Goal: Task Accomplishment & Management: Manage account settings

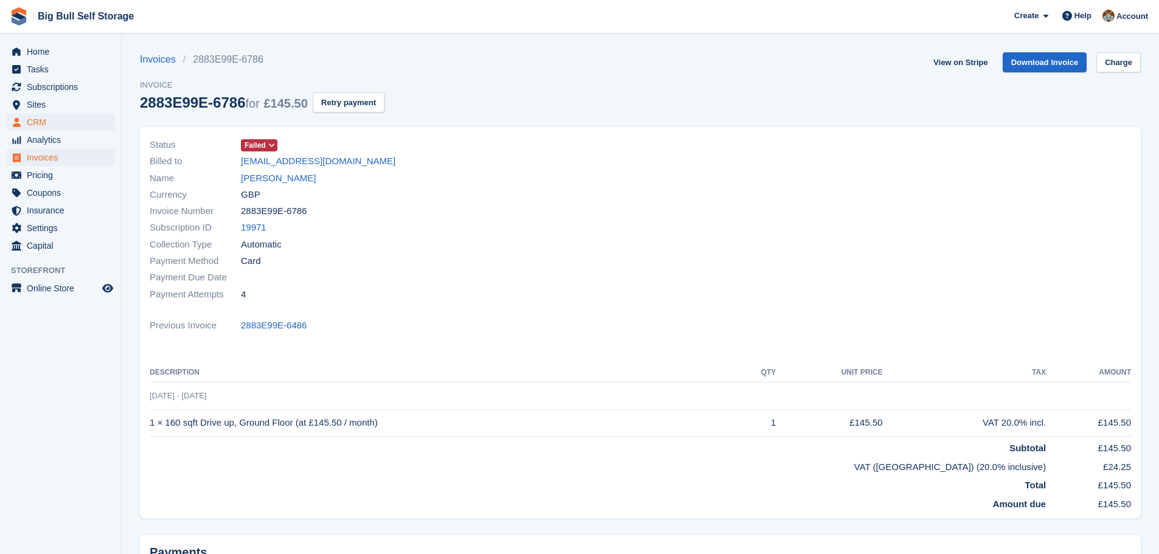
scroll to position [12, 0]
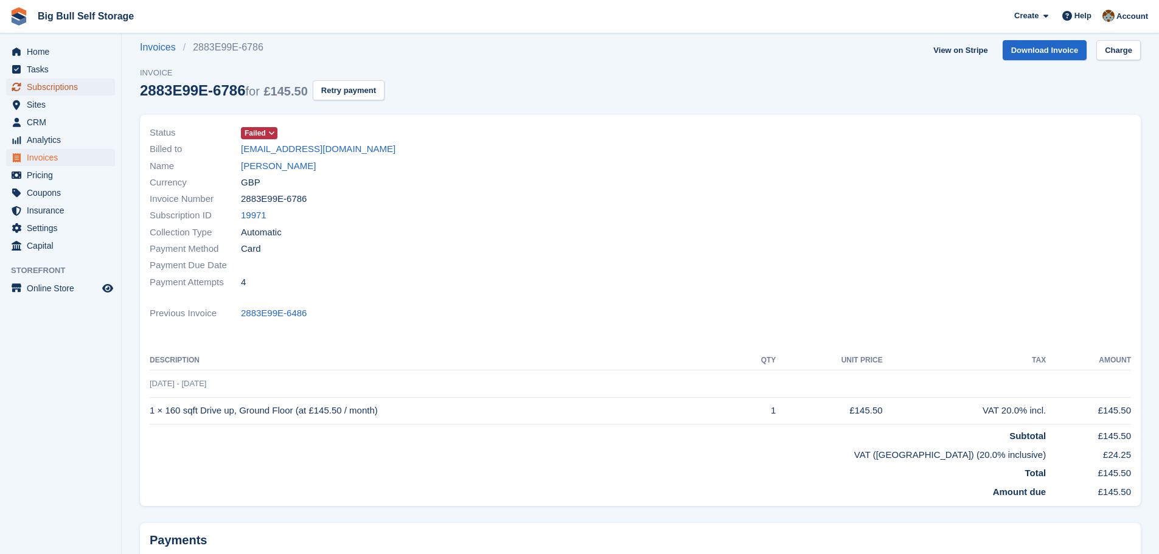
click at [62, 86] on span "Subscriptions" at bounding box center [63, 86] width 73 height 17
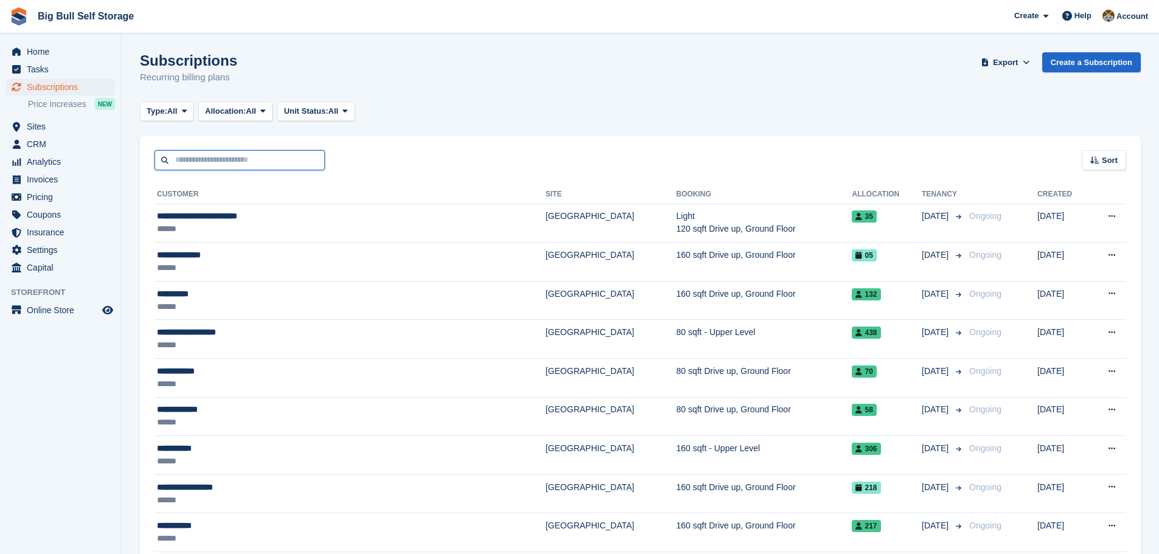
click at [244, 165] on input "text" at bounding box center [239, 160] width 170 height 20
type input "***"
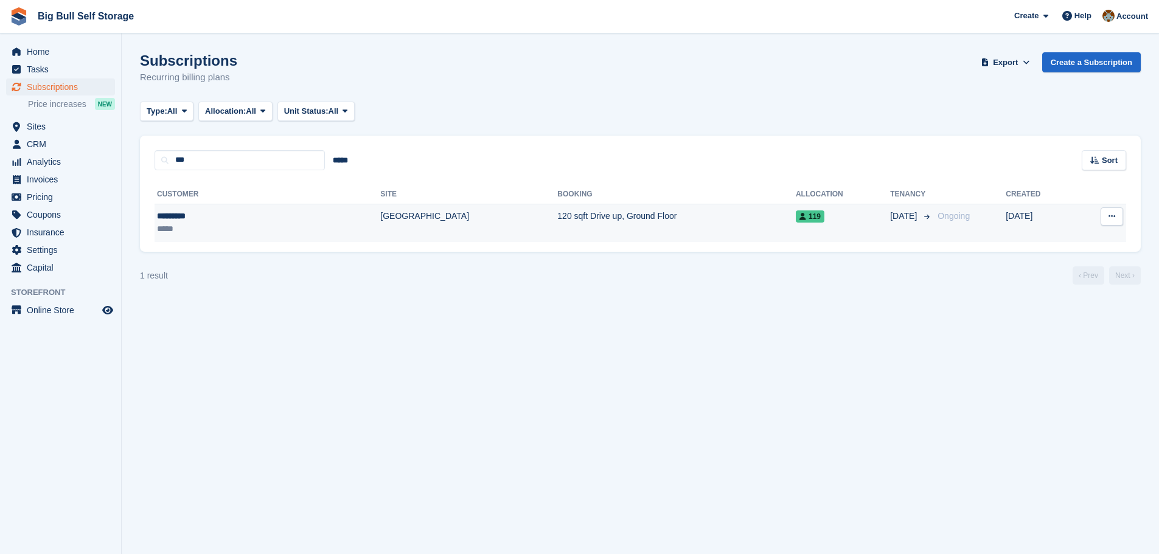
click at [178, 212] on div "*********" at bounding box center [212, 216] width 111 height 13
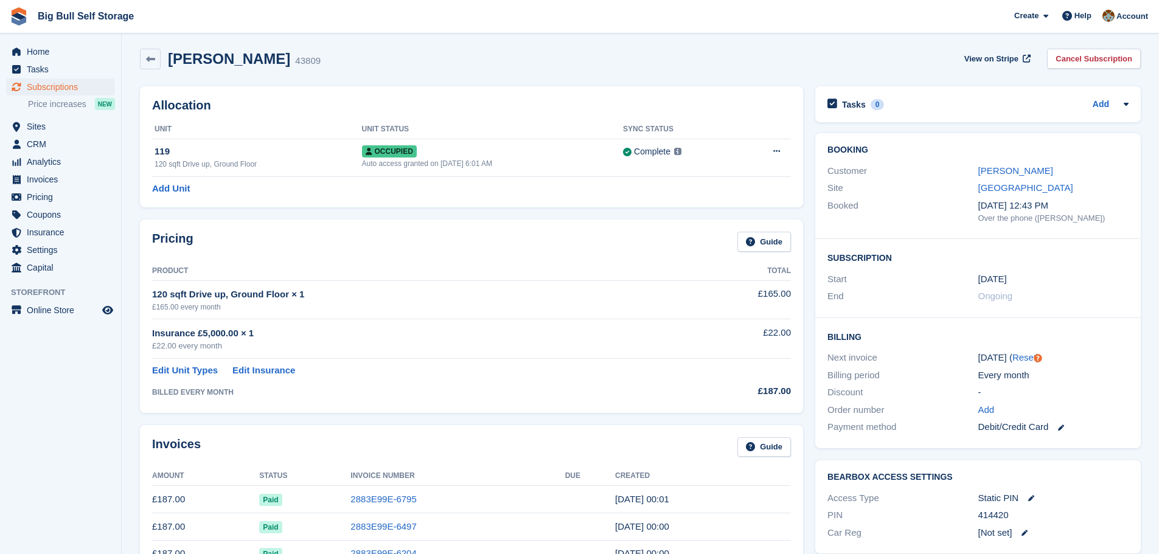
scroll to position [61, 0]
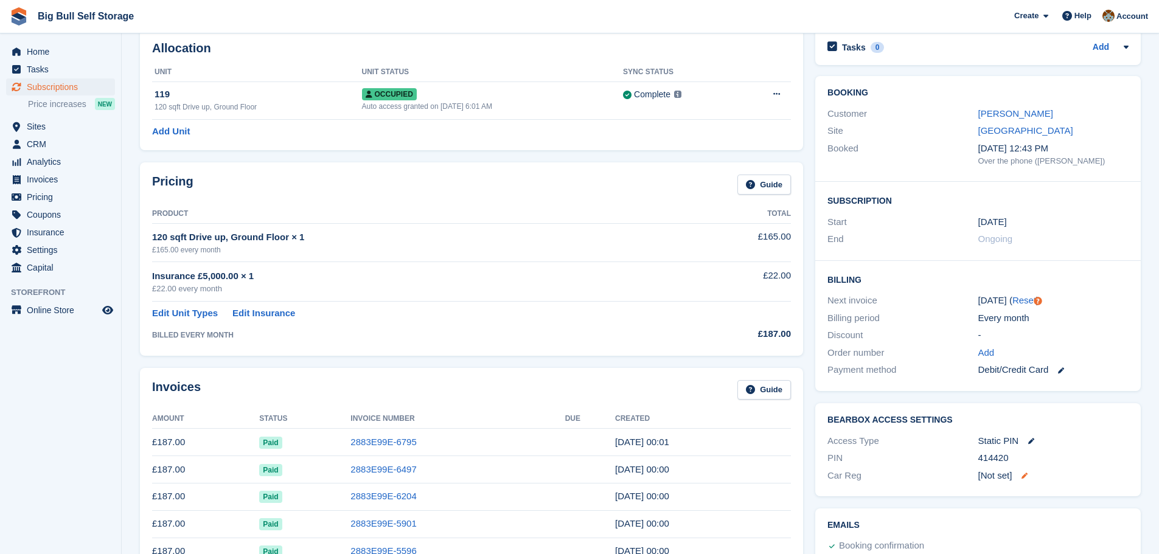
click at [1026, 474] on icon at bounding box center [1024, 476] width 6 height 6
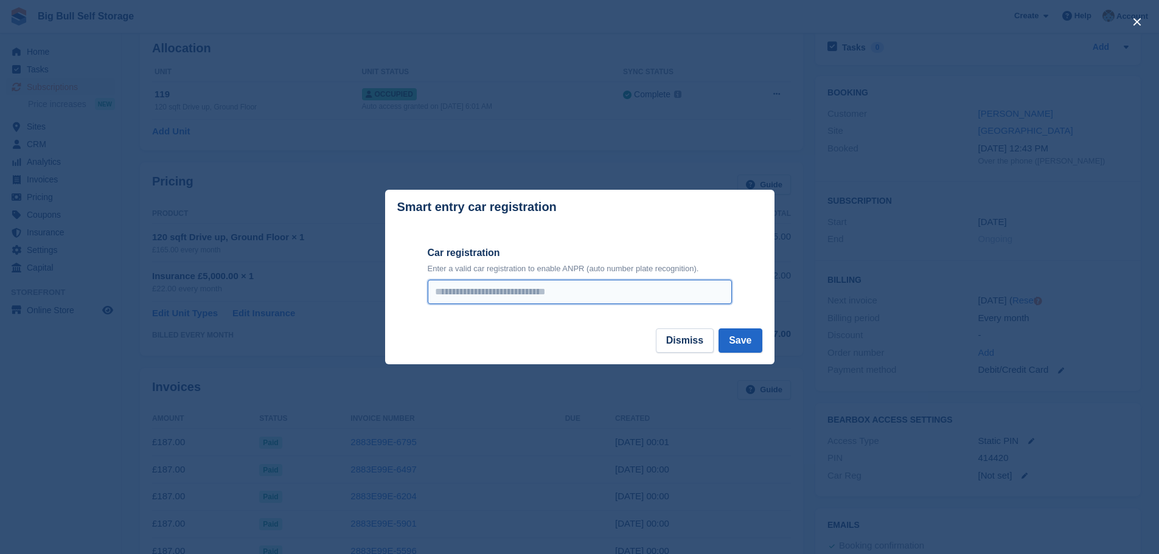
click at [504, 295] on input "Car registration" at bounding box center [580, 292] width 304 height 24
type input "*******"
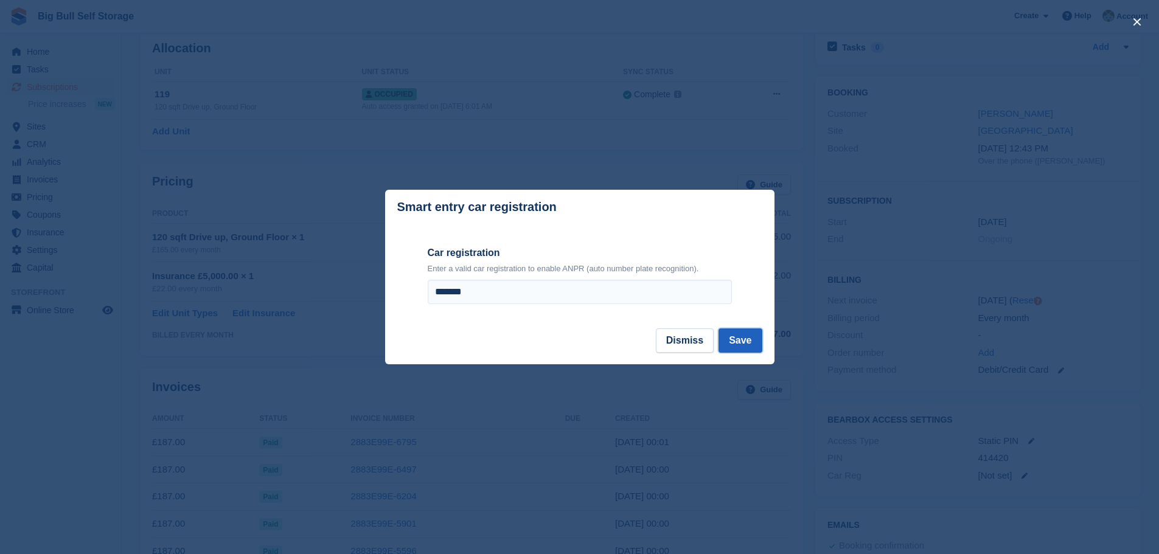
click at [755, 345] on button "Save" at bounding box center [739, 340] width 43 height 24
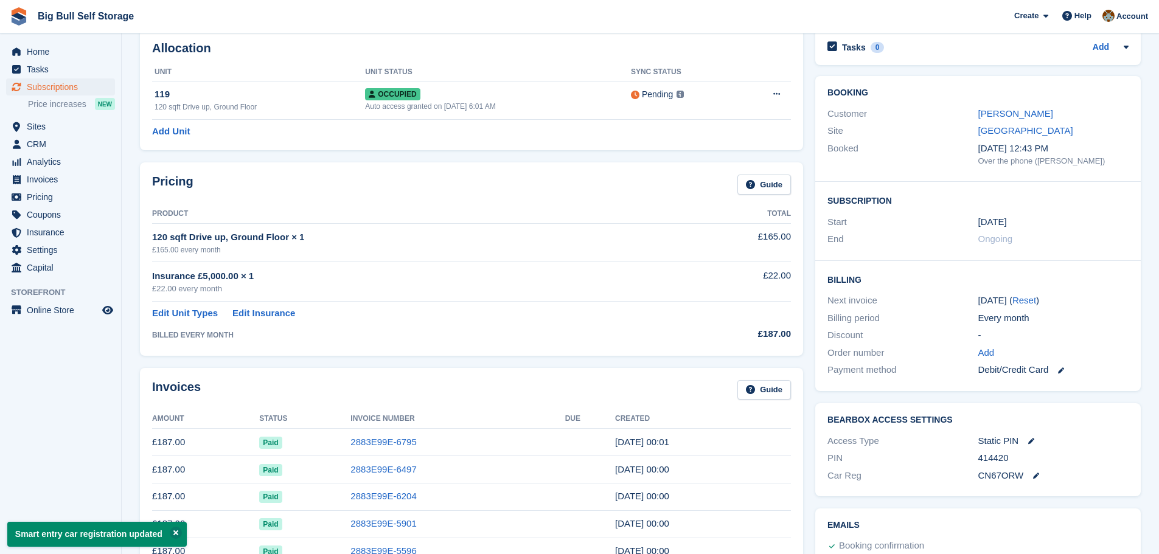
scroll to position [0, 0]
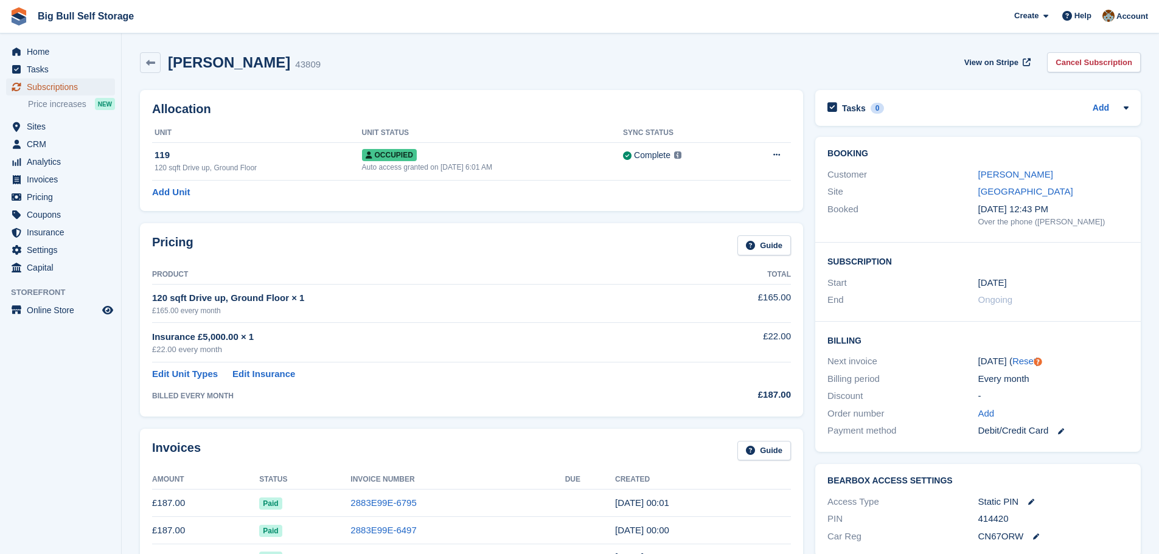
click at [70, 87] on span "Subscriptions" at bounding box center [63, 86] width 73 height 17
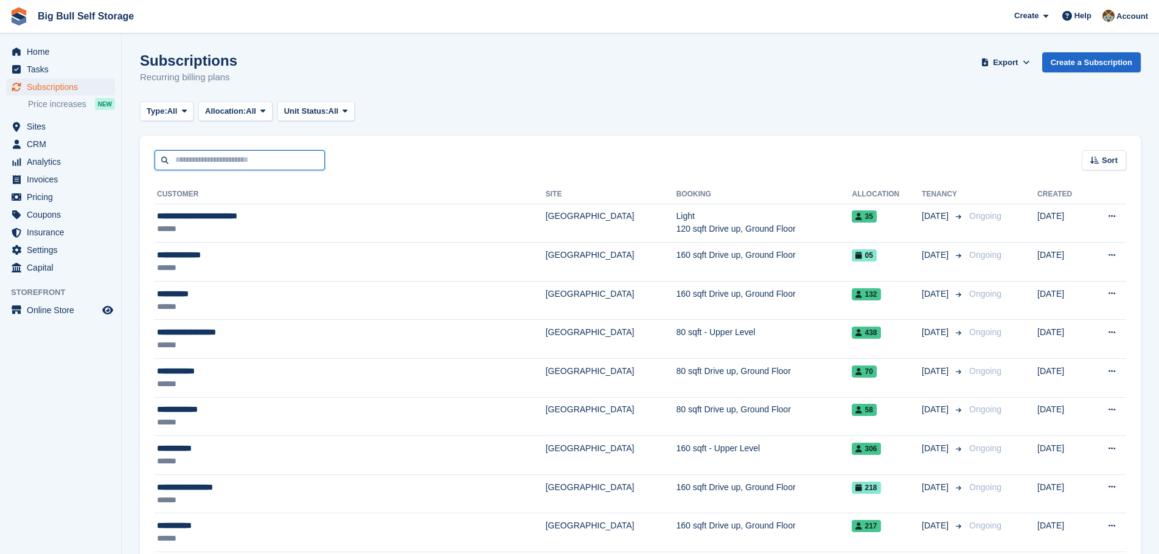
click at [204, 166] on input "text" at bounding box center [239, 160] width 170 height 20
type input "*****"
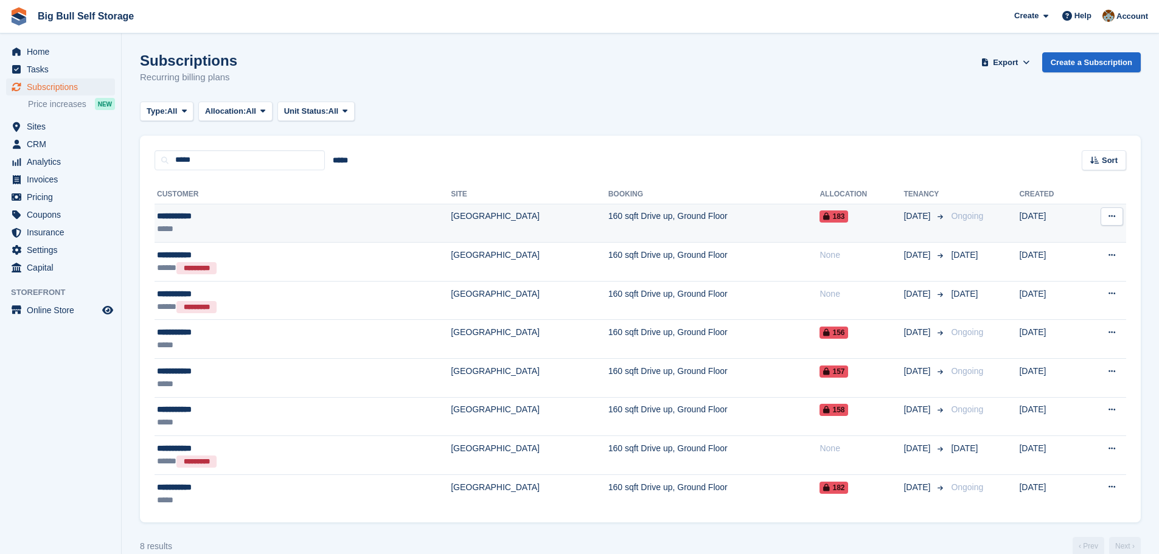
click at [195, 216] on div "**********" at bounding box center [239, 216] width 165 height 13
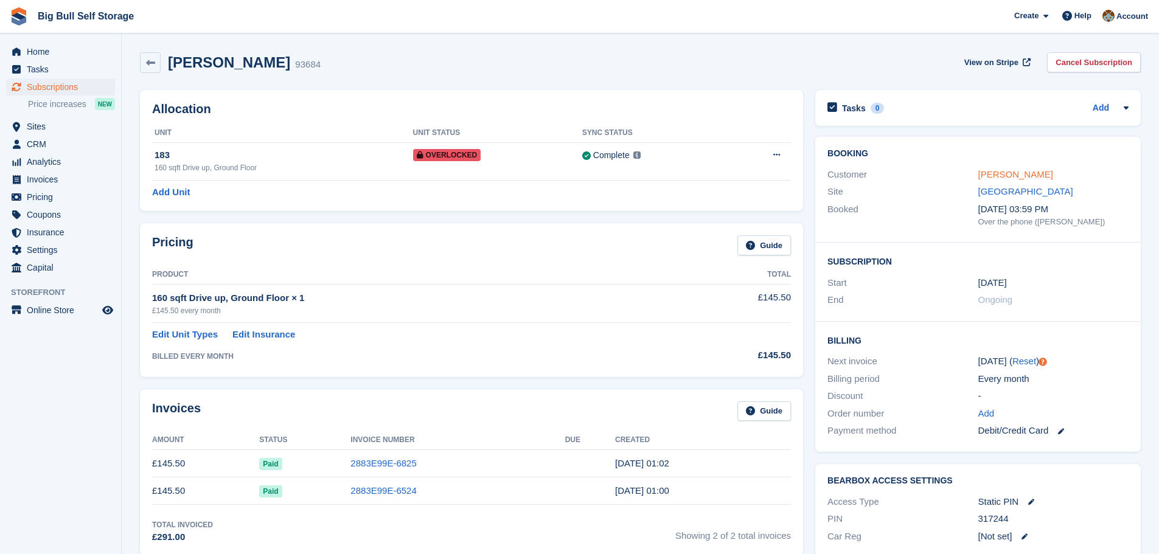
click at [1012, 176] on link "[PERSON_NAME]" at bounding box center [1015, 174] width 75 height 10
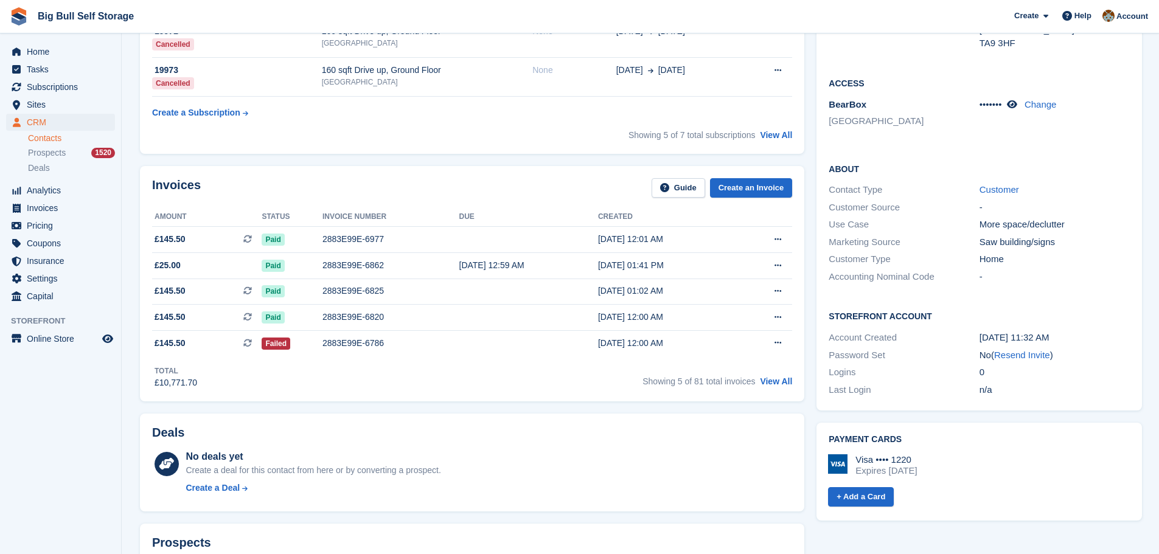
scroll to position [243, 0]
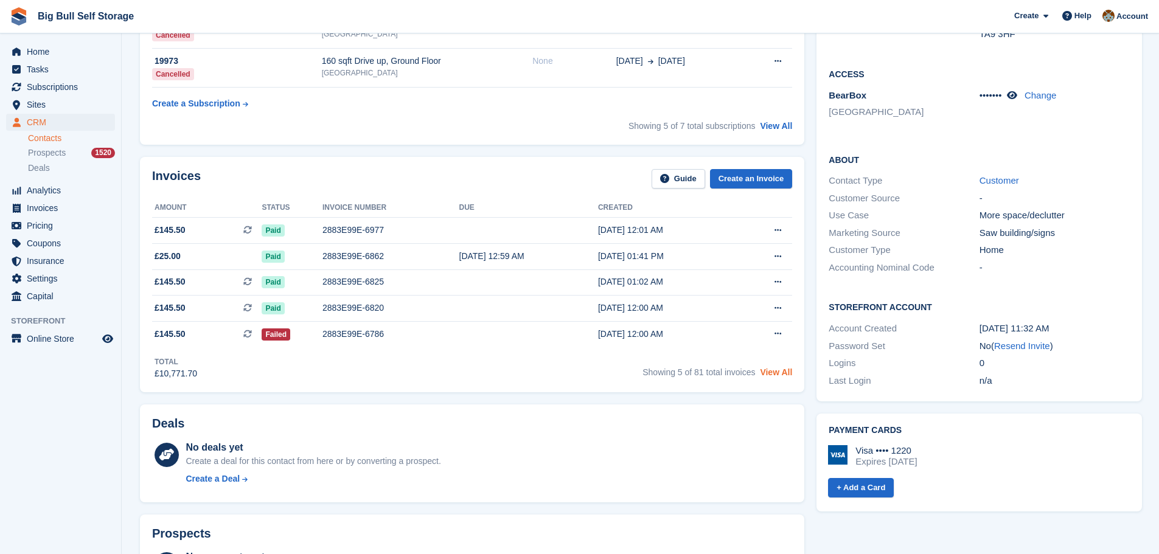
click at [775, 370] on link "View All" at bounding box center [776, 372] width 32 height 10
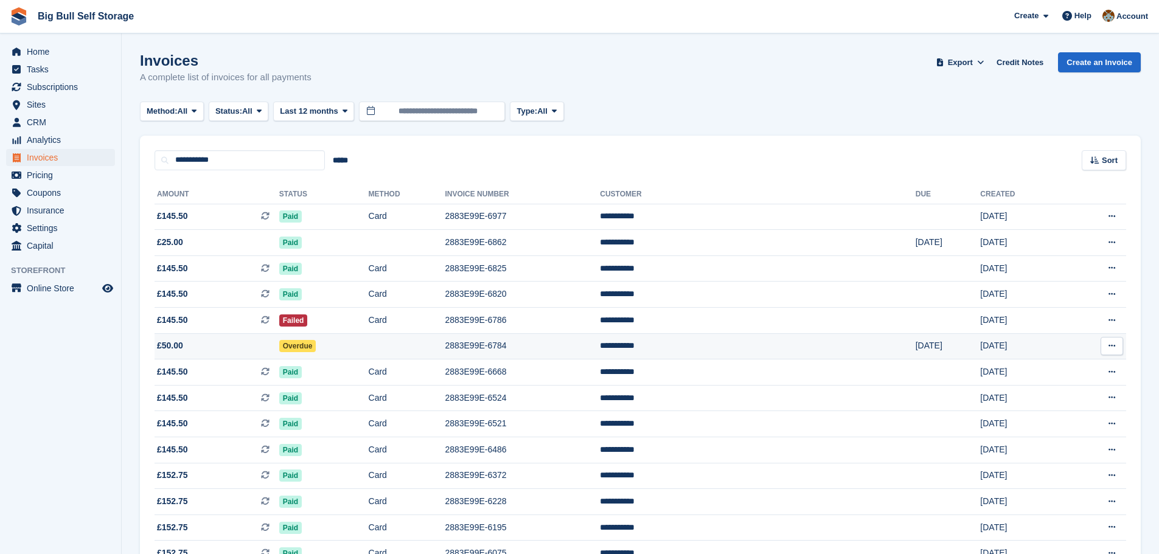
scroll to position [61, 0]
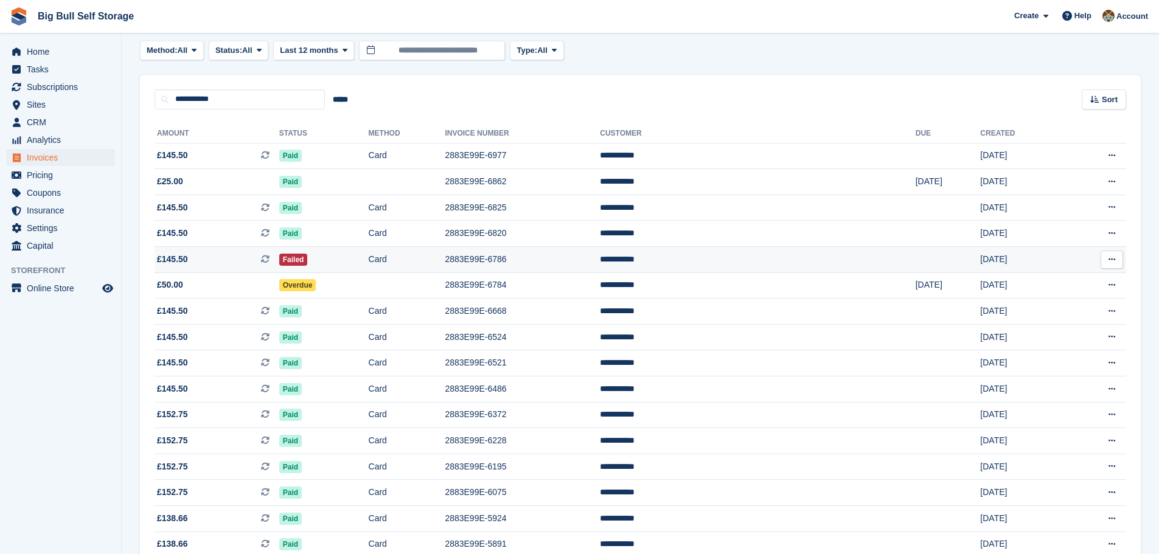
click at [537, 258] on td "2883E99E-6786" at bounding box center [522, 260] width 155 height 26
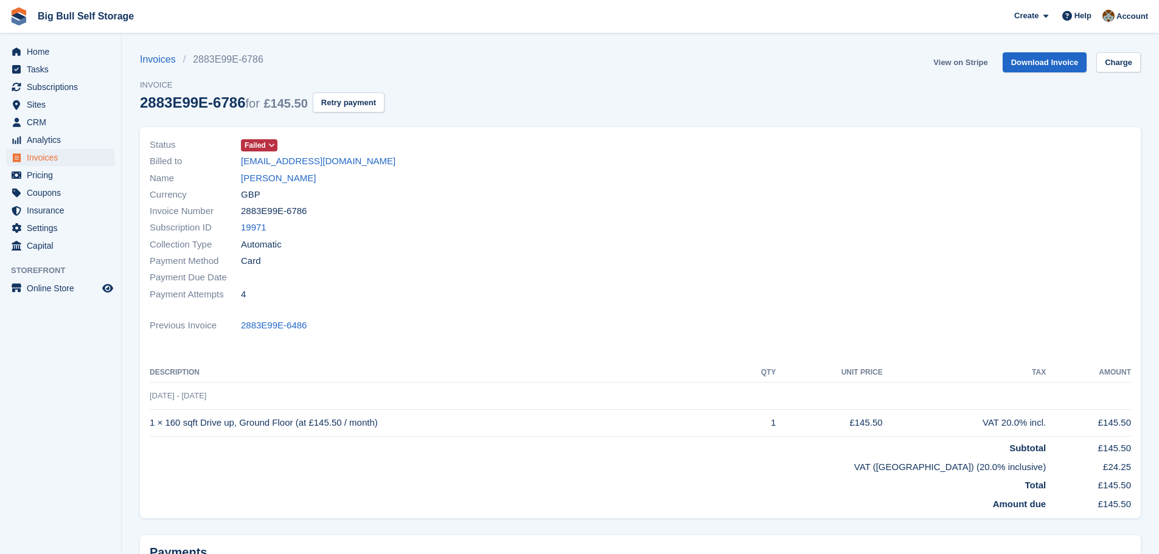
click at [982, 61] on link "View on Stripe" at bounding box center [960, 62] width 64 height 20
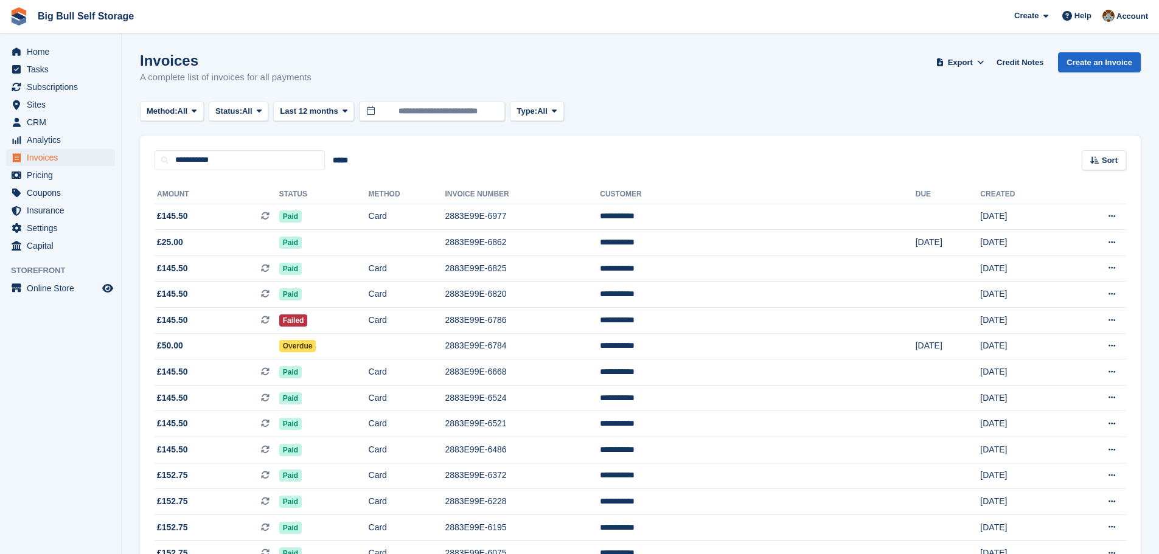
scroll to position [61, 0]
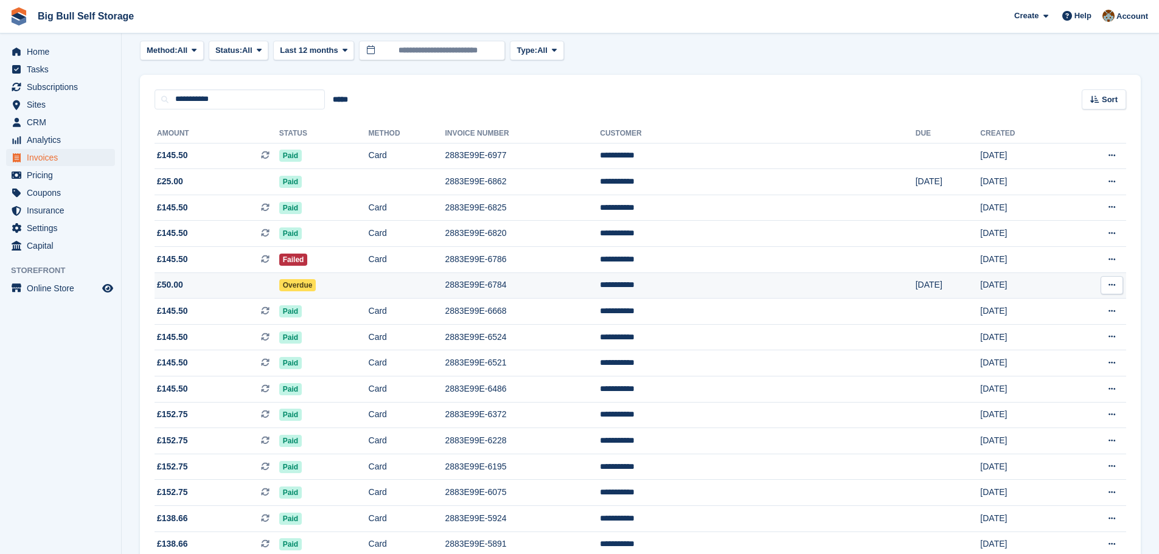
click at [537, 285] on td "2883E99E-6784" at bounding box center [522, 285] width 155 height 26
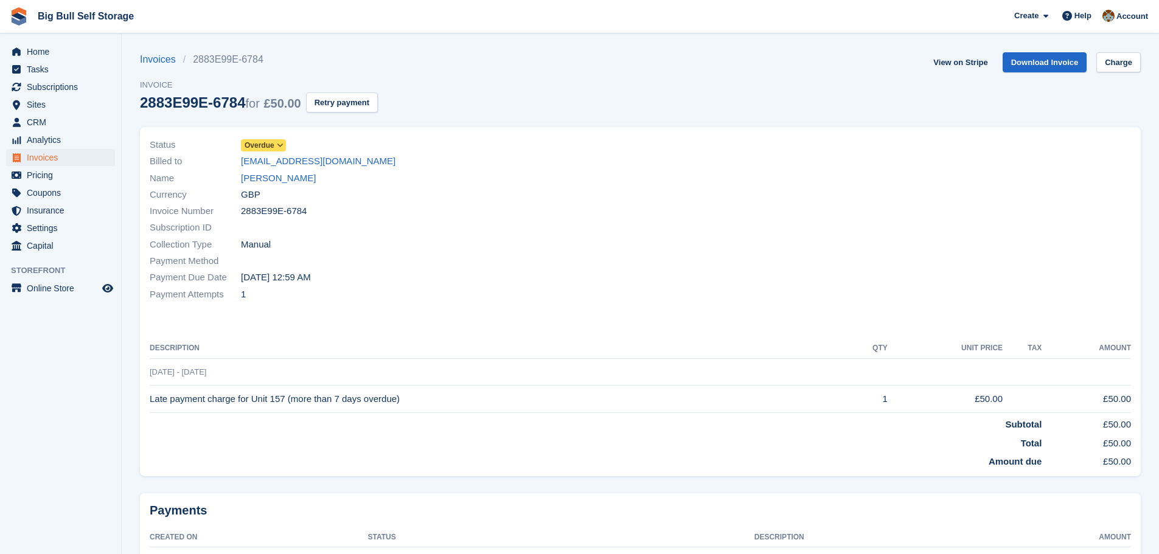
click at [279, 148] on icon at bounding box center [280, 145] width 7 height 7
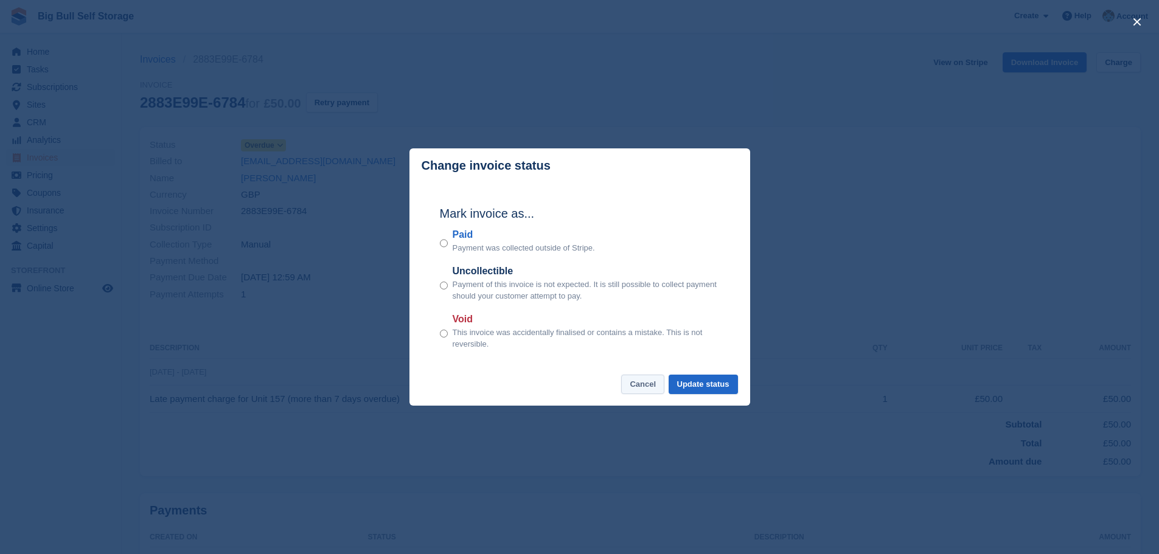
click at [646, 389] on button "Cancel" at bounding box center [642, 385] width 43 height 20
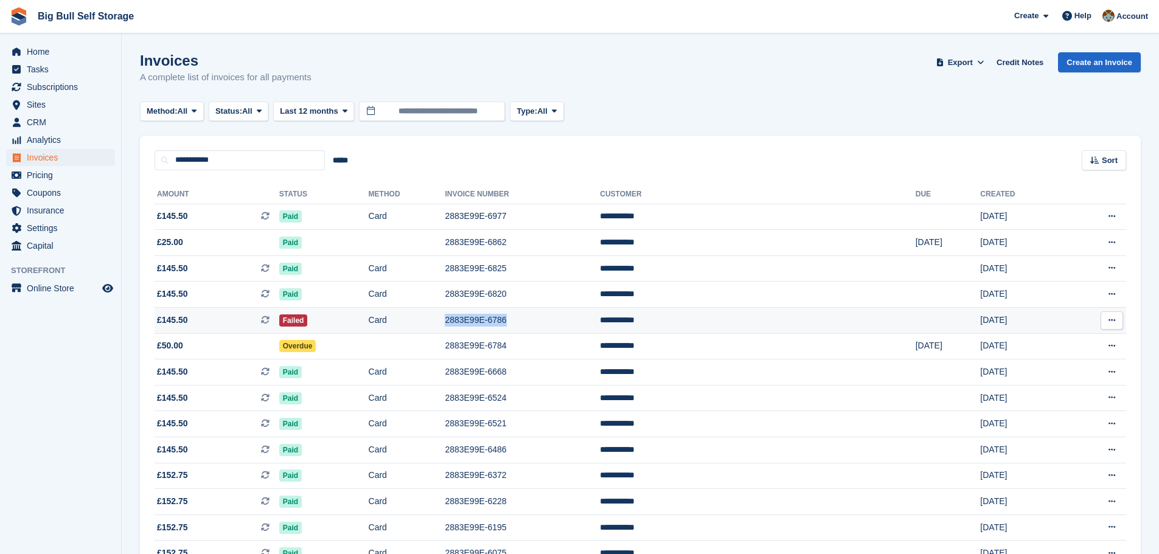
drag, startPoint x: 561, startPoint y: 323, endPoint x: 508, endPoint y: 323, distance: 52.9
click at [508, 323] on td "2883E99E-6786" at bounding box center [522, 321] width 155 height 26
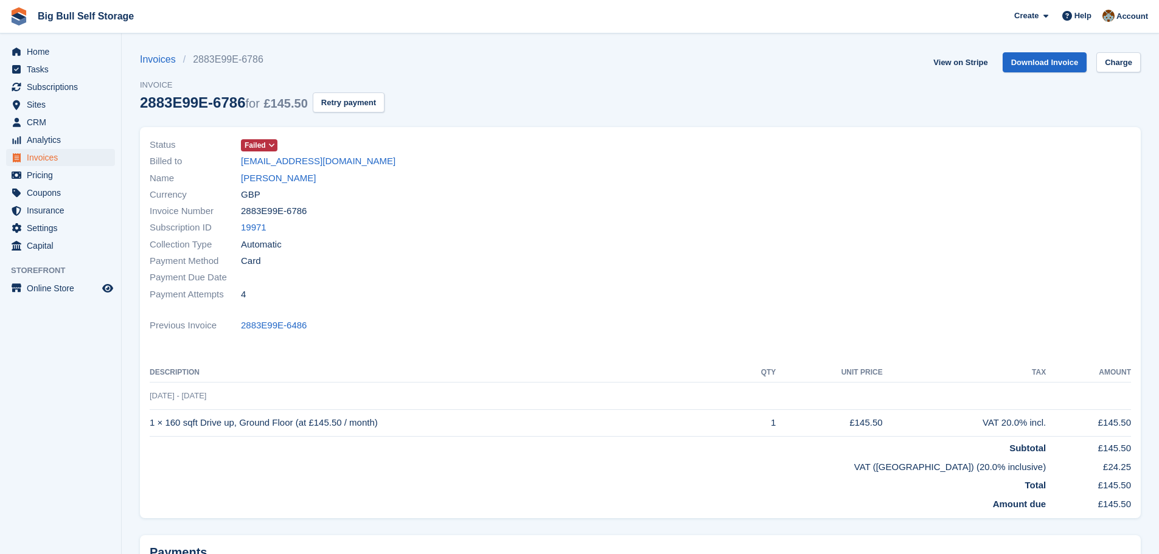
drag, startPoint x: 304, startPoint y: 213, endPoint x: 240, endPoint y: 213, distance: 63.9
click at [240, 213] on div "Invoice Number 2883E99E-6786" at bounding box center [392, 211] width 484 height 16
copy div "2883E99E-6786"
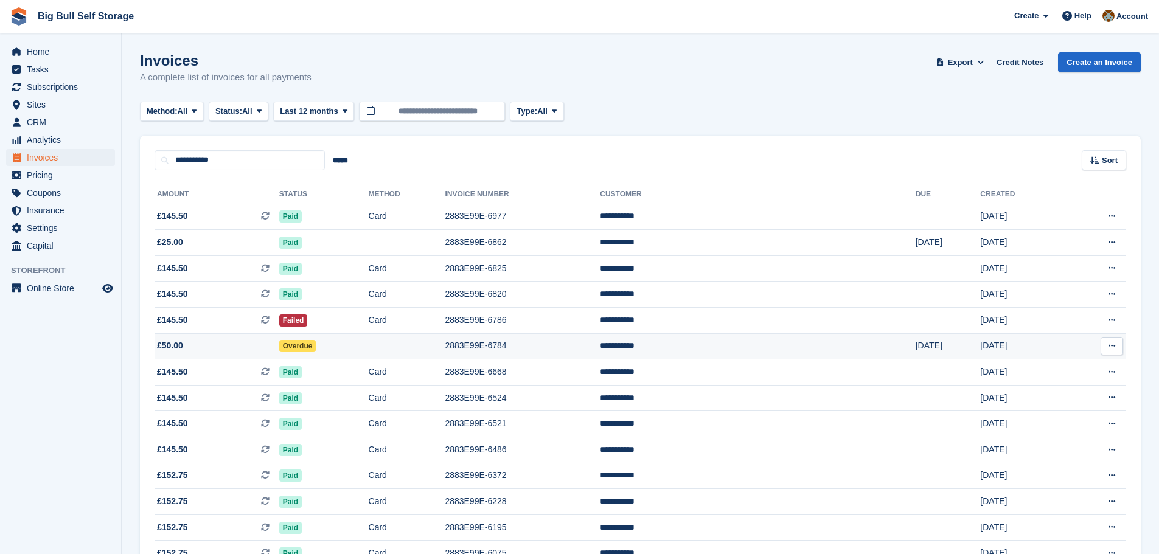
click at [537, 345] on td "2883E99E-6784" at bounding box center [522, 346] width 155 height 26
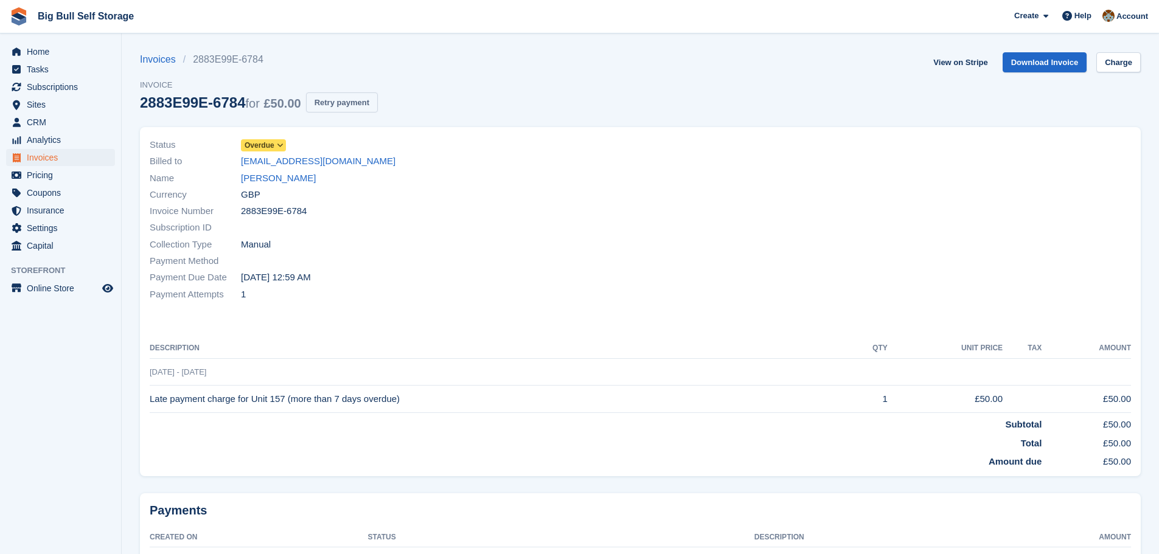
click at [347, 103] on button "Retry payment" at bounding box center [342, 102] width 72 height 20
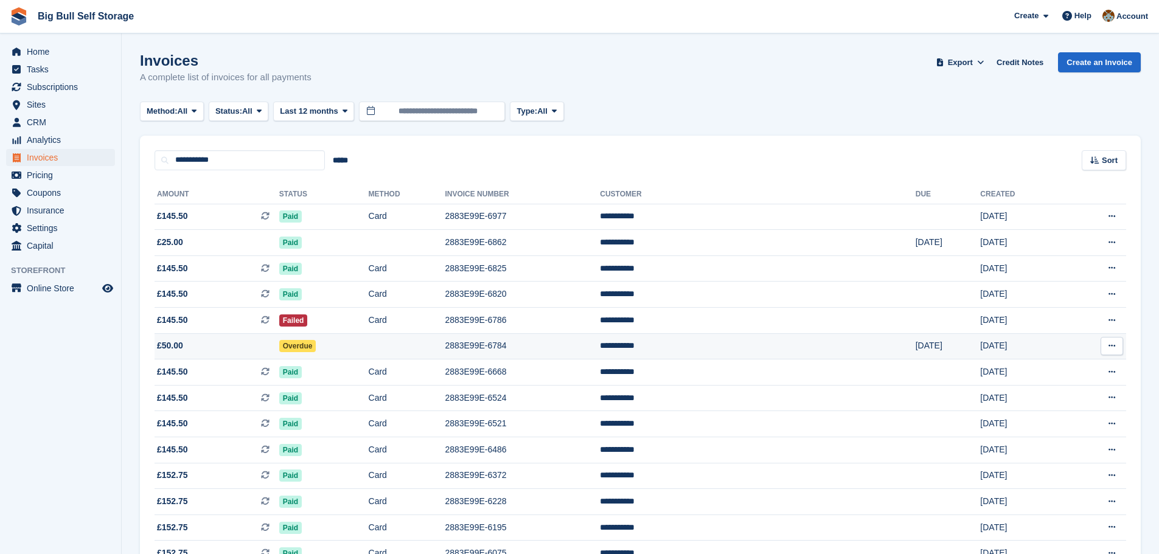
click at [523, 349] on td "2883E99E-6784" at bounding box center [522, 346] width 155 height 26
click at [1115, 347] on button at bounding box center [1111, 346] width 23 height 18
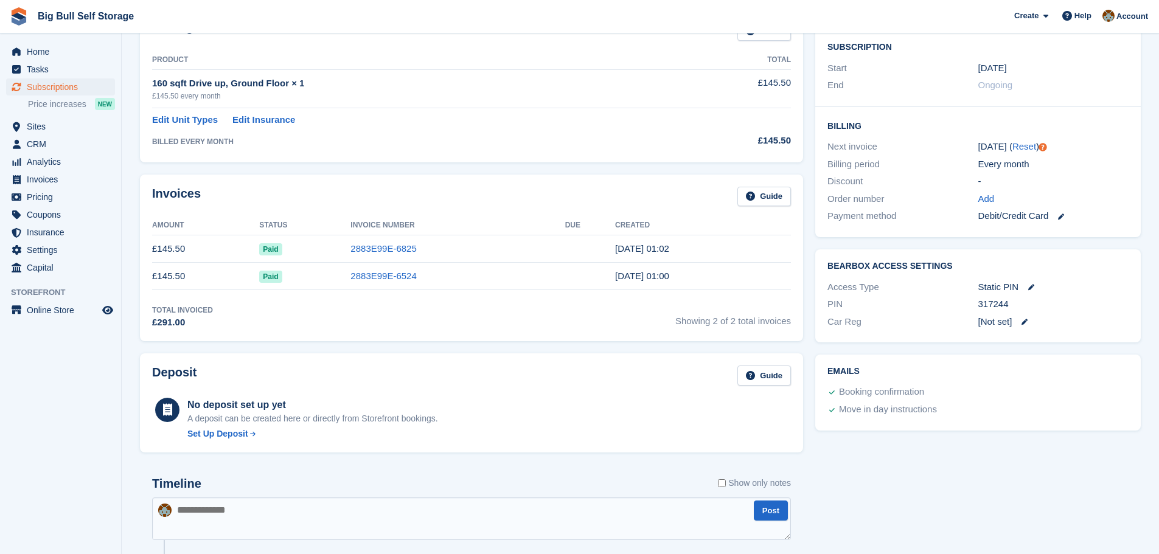
scroll to position [61, 0]
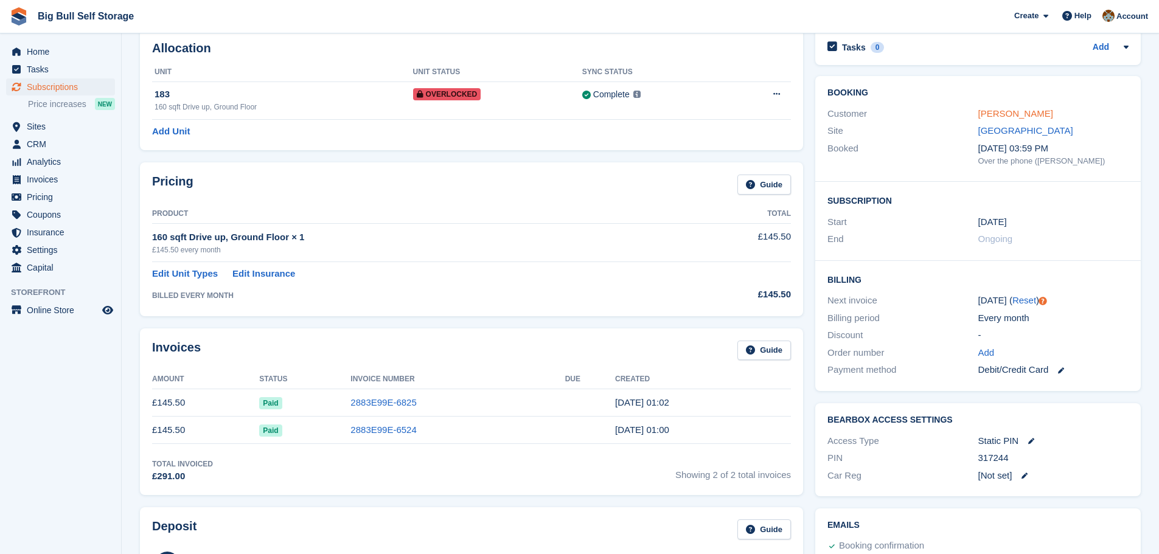
click at [1008, 112] on link "[PERSON_NAME]" at bounding box center [1015, 113] width 75 height 10
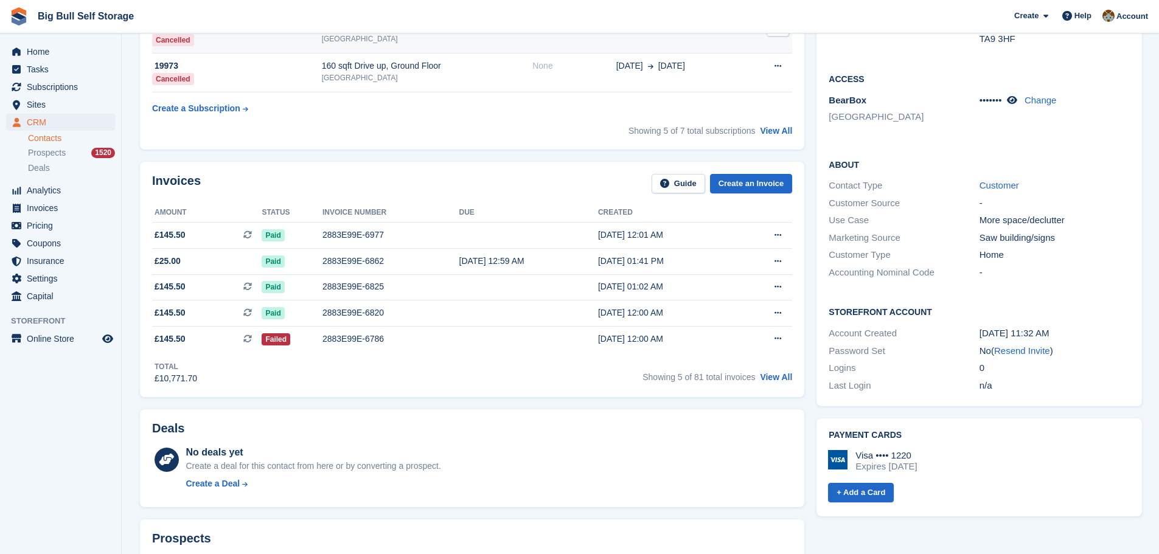
scroll to position [243, 0]
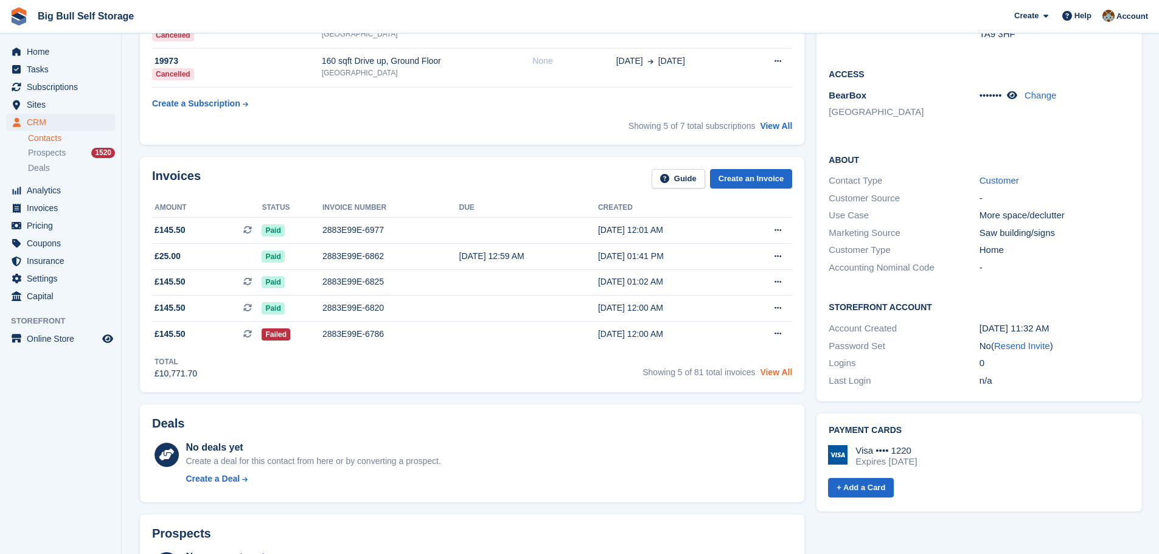
click at [776, 374] on link "View All" at bounding box center [776, 372] width 32 height 10
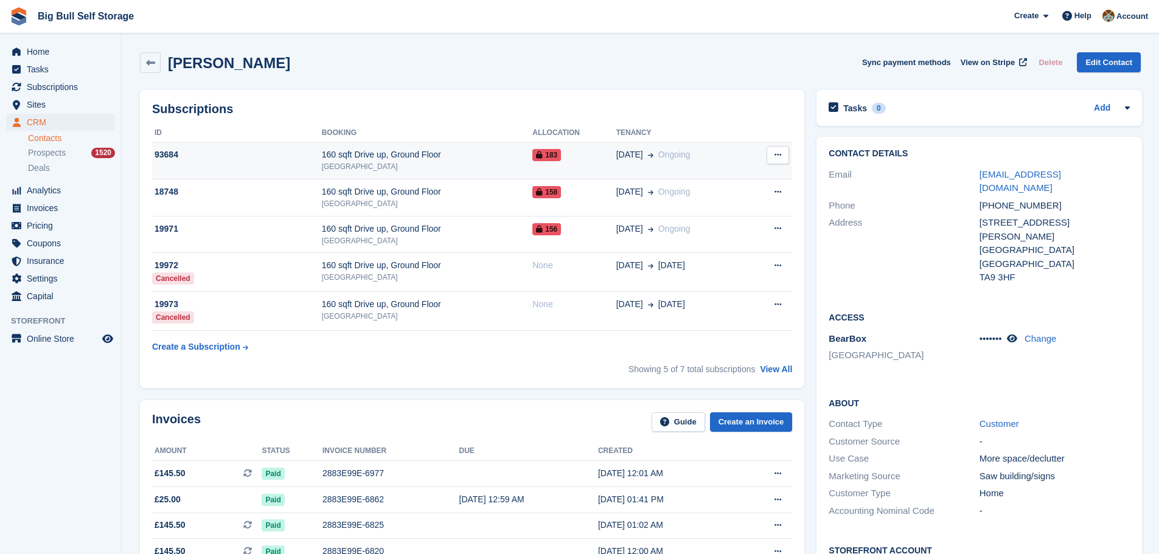
click at [168, 153] on div "93684" at bounding box center [237, 154] width 170 height 13
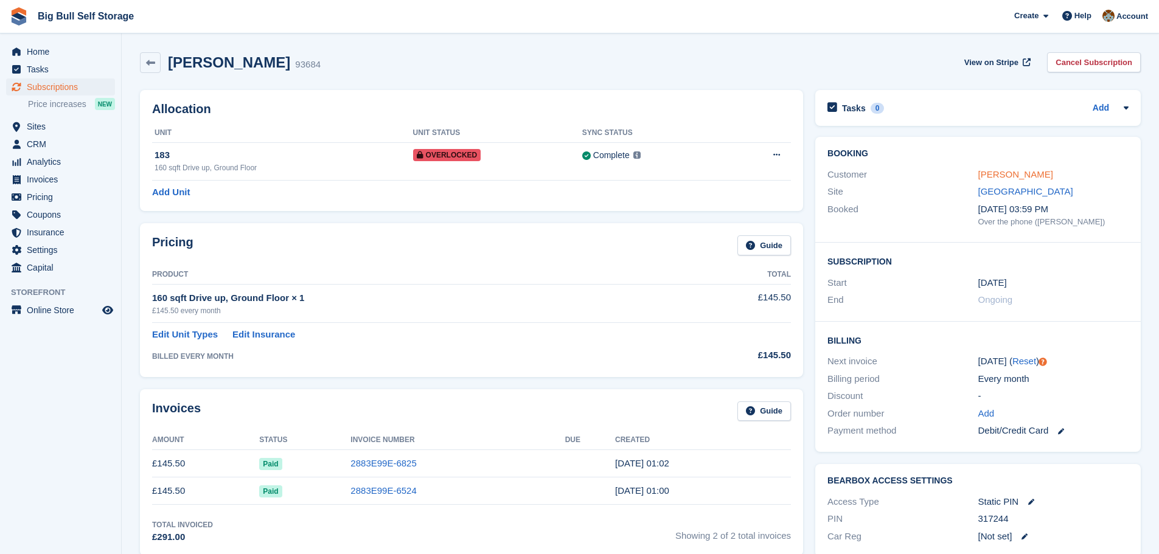
click at [1016, 175] on link "[PERSON_NAME]" at bounding box center [1015, 174] width 75 height 10
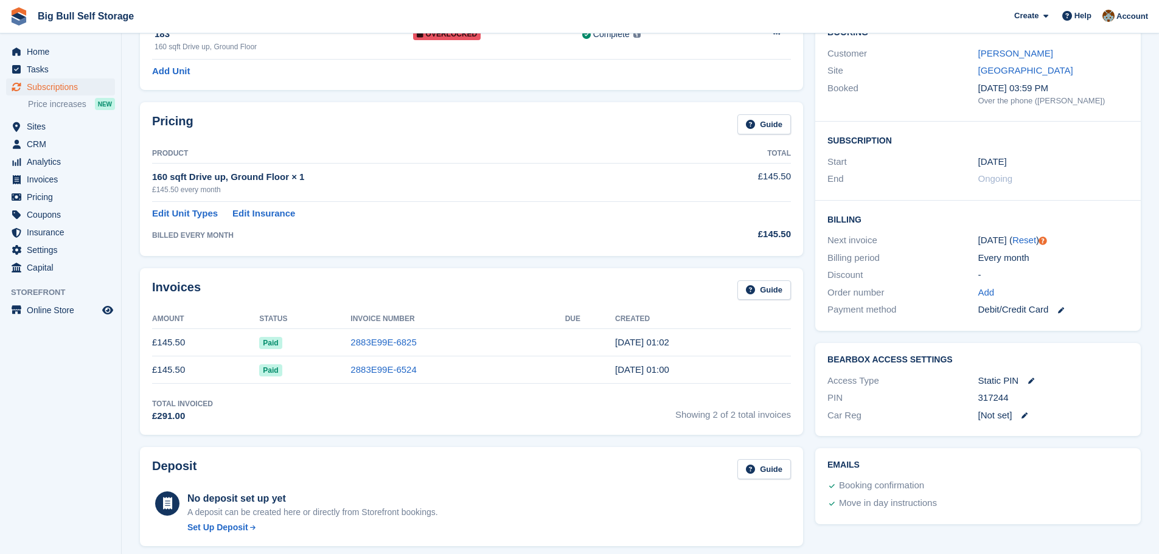
scroll to position [122, 0]
click at [1027, 412] on icon at bounding box center [1024, 415] width 6 height 6
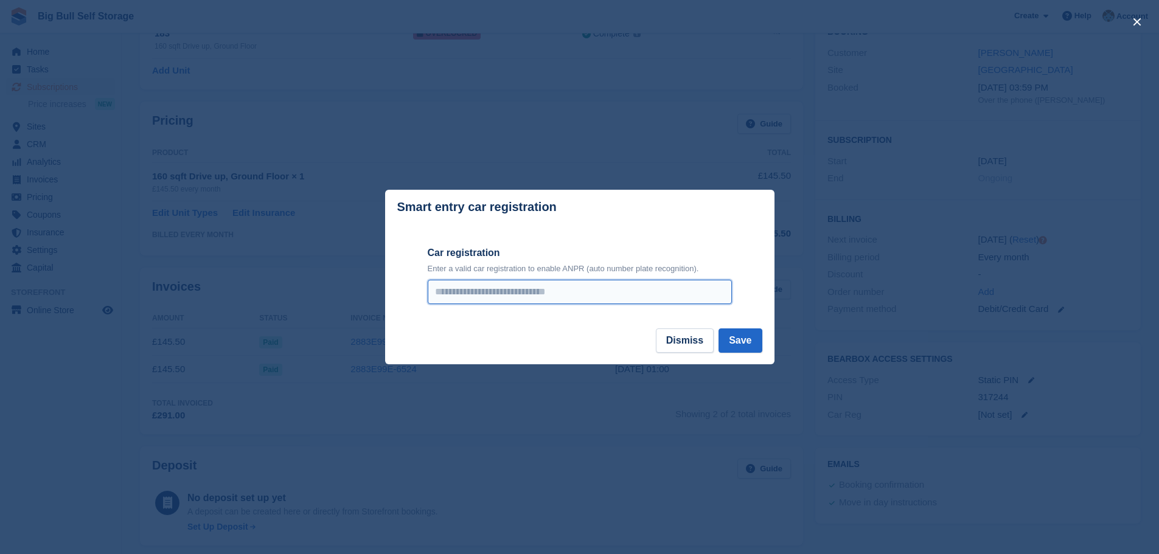
click at [506, 293] on input "Car registration" at bounding box center [580, 292] width 304 height 24
type input "*******"
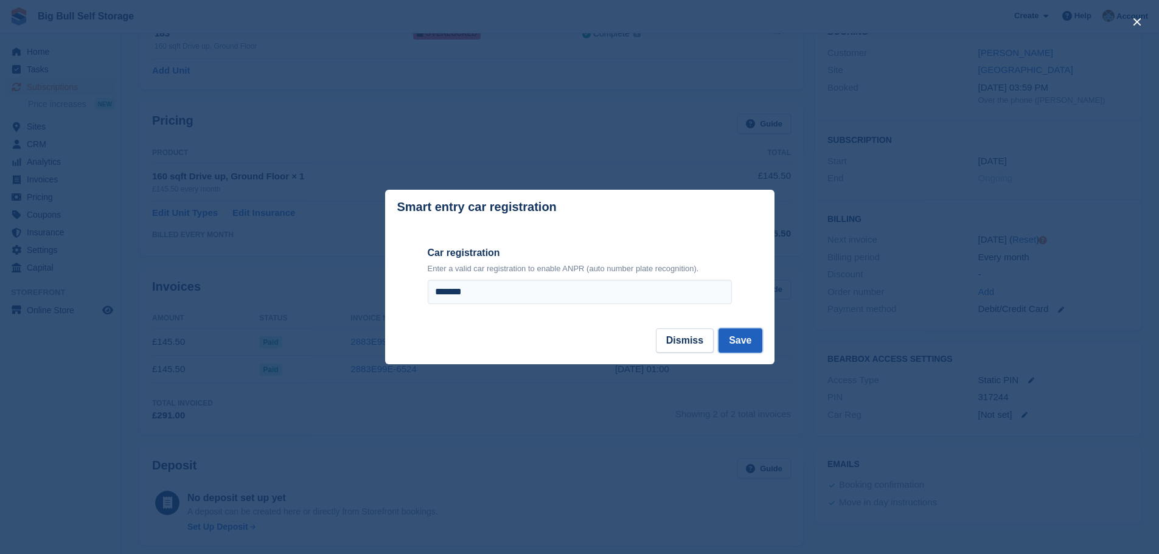
click at [747, 338] on button "Save" at bounding box center [739, 340] width 43 height 24
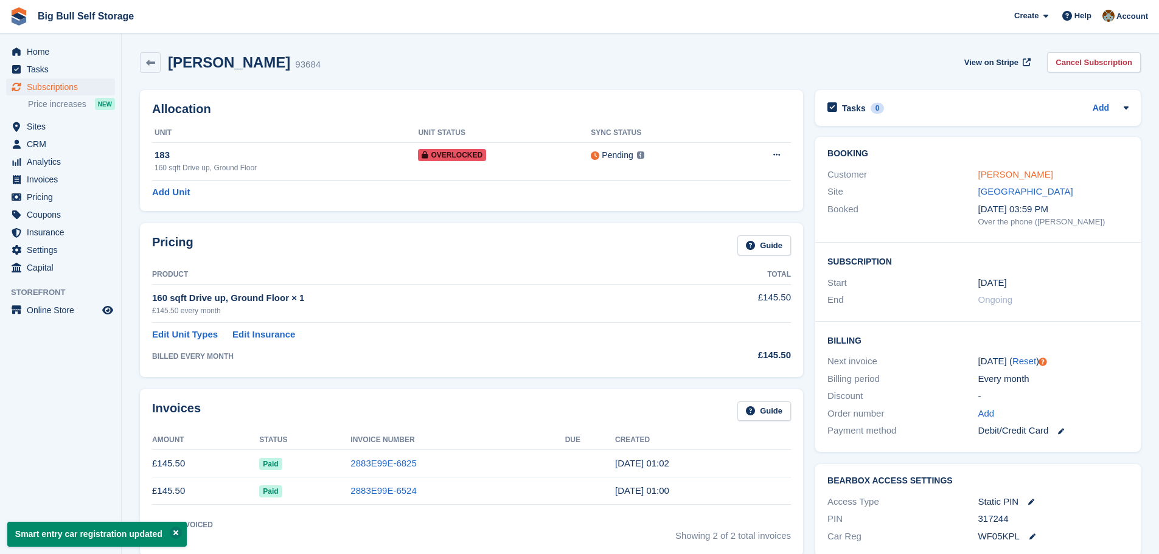
click at [1003, 173] on link "[PERSON_NAME]" at bounding box center [1015, 174] width 75 height 10
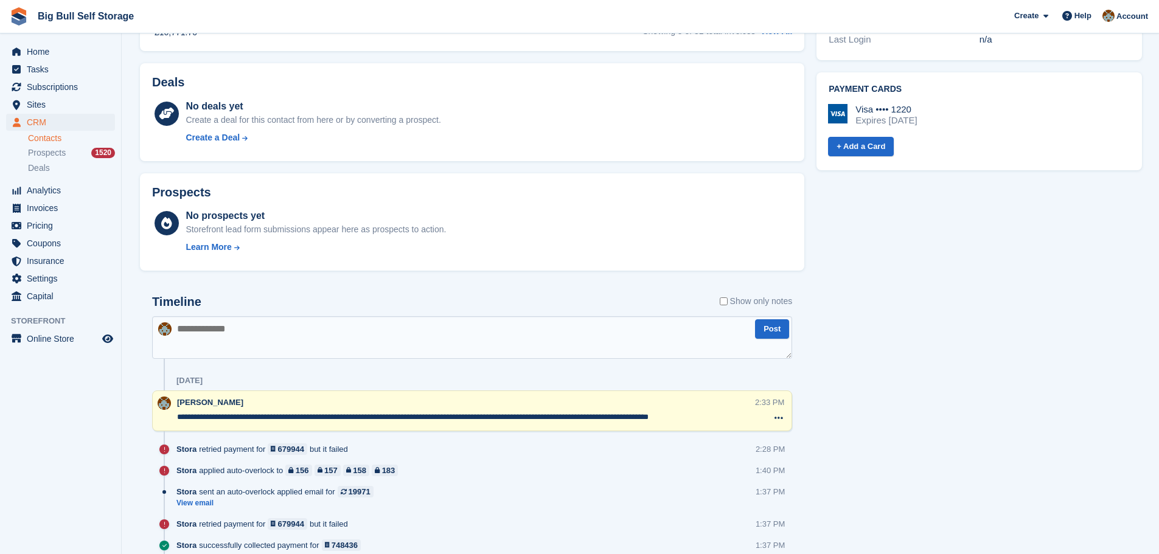
scroll to position [608, 0]
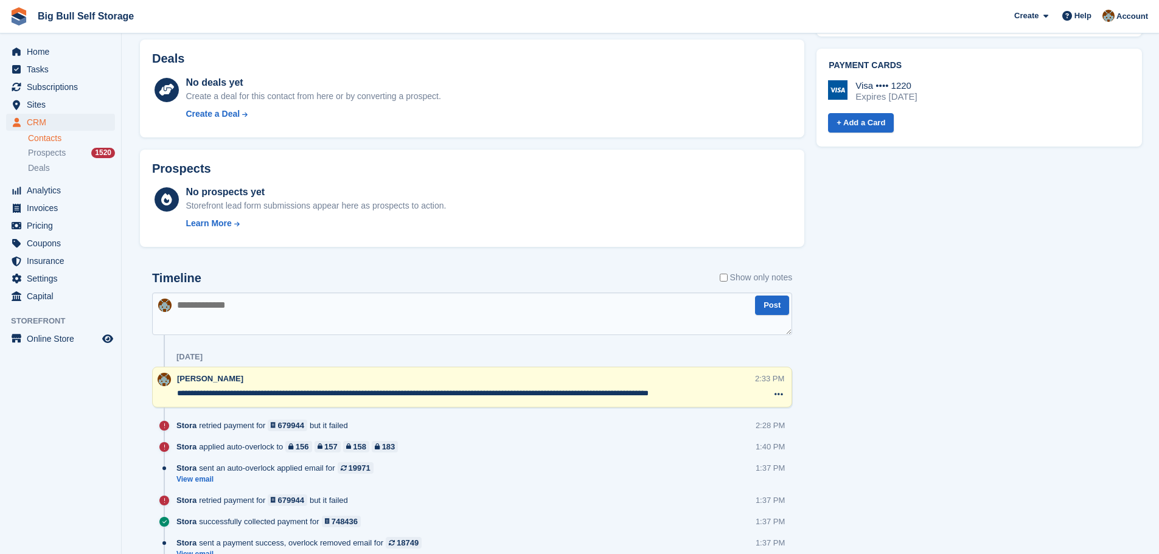
click at [240, 308] on textarea at bounding box center [472, 314] width 640 height 43
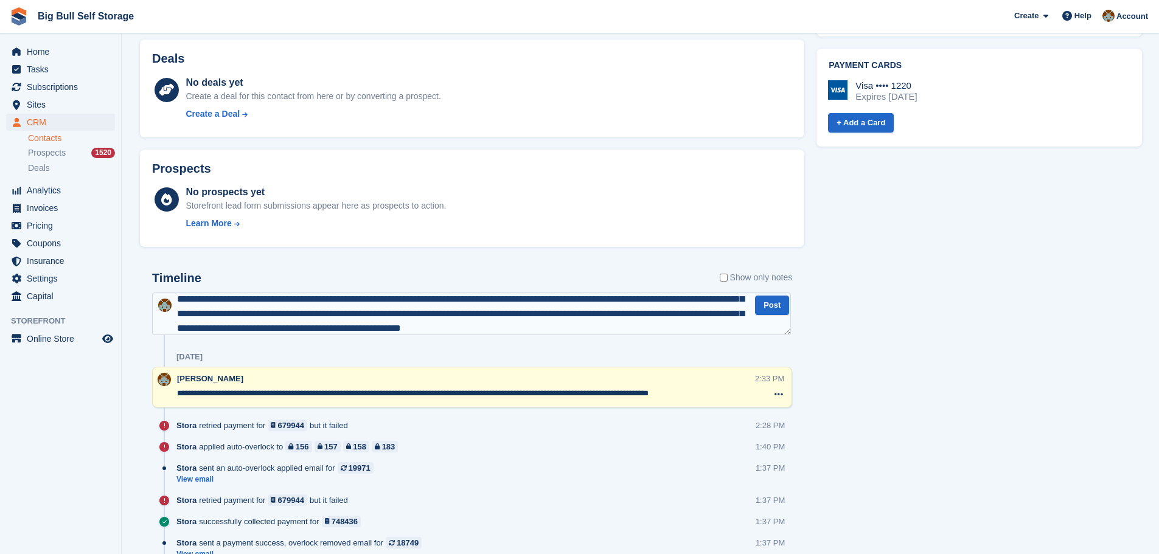
scroll to position [35, 0]
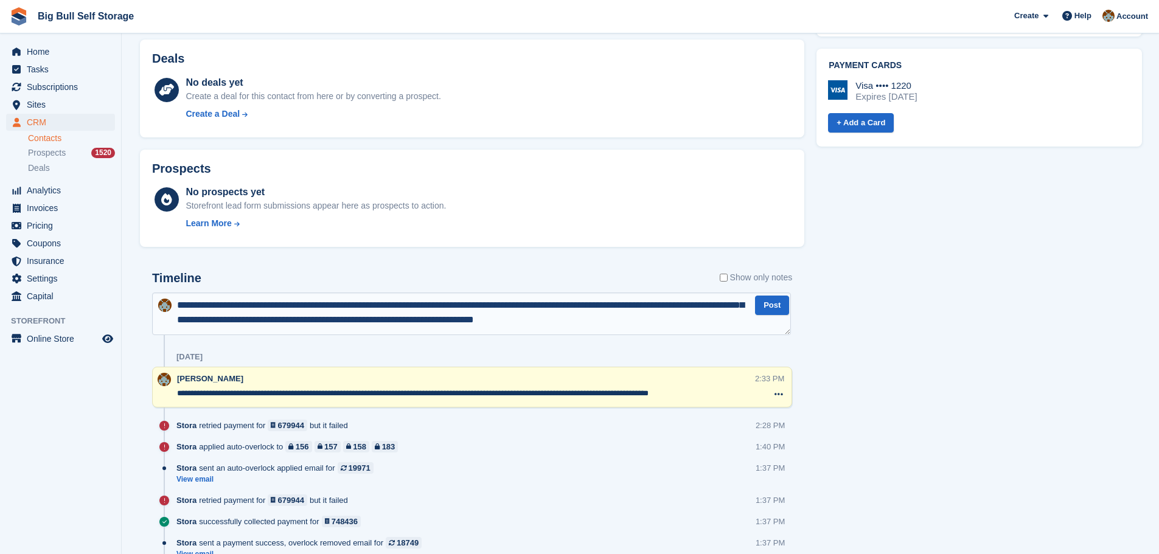
type textarea "**********"
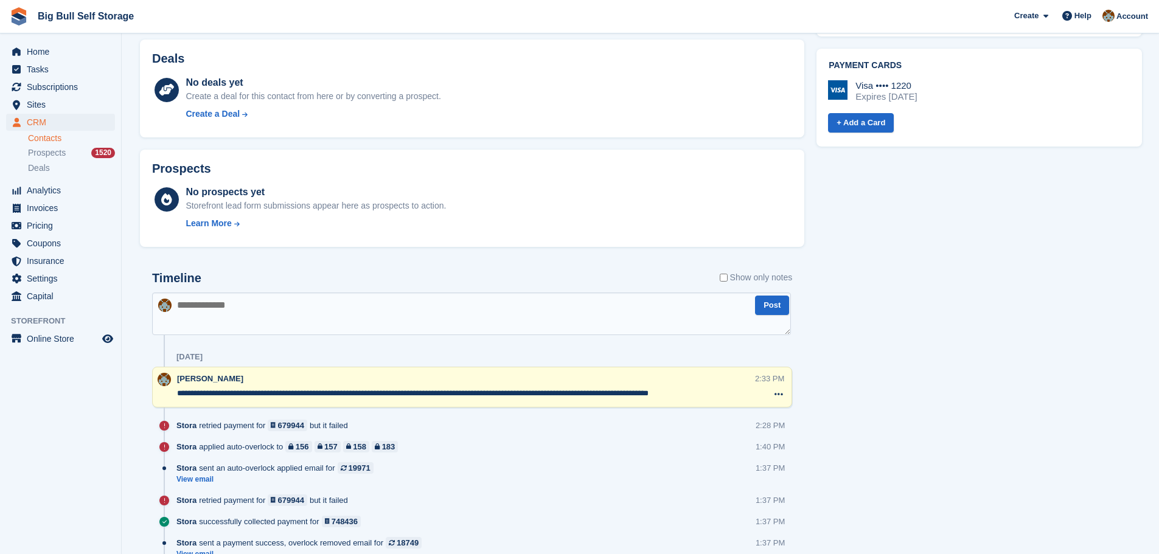
scroll to position [0, 0]
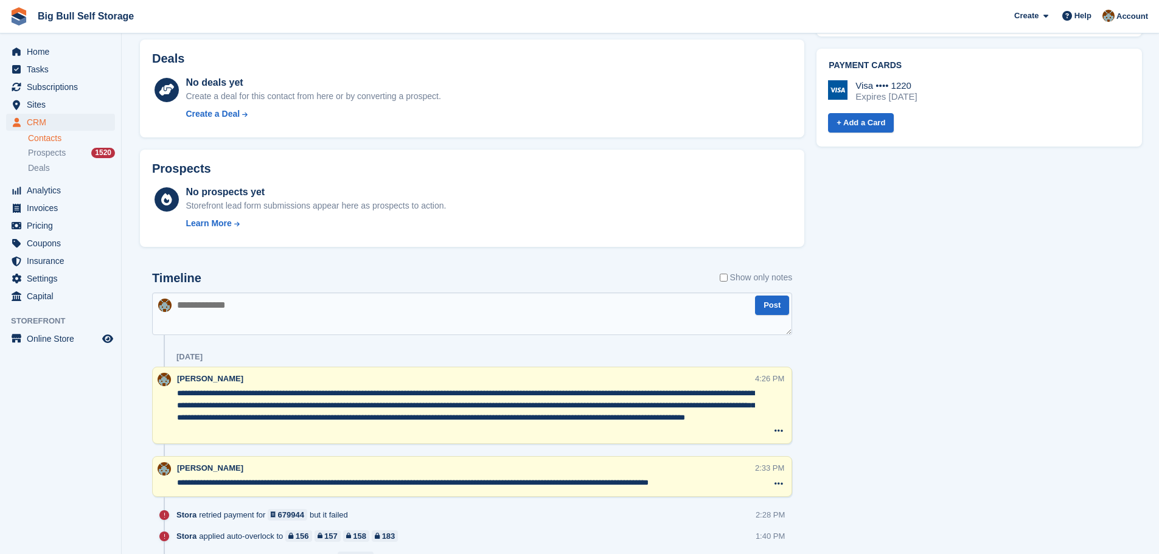
drag, startPoint x: 359, startPoint y: 425, endPoint x: 173, endPoint y: 394, distance: 188.6
click at [173, 394] on div "**********" at bounding box center [472, 405] width 640 height 77
